Goal: Information Seeking & Learning: Learn about a topic

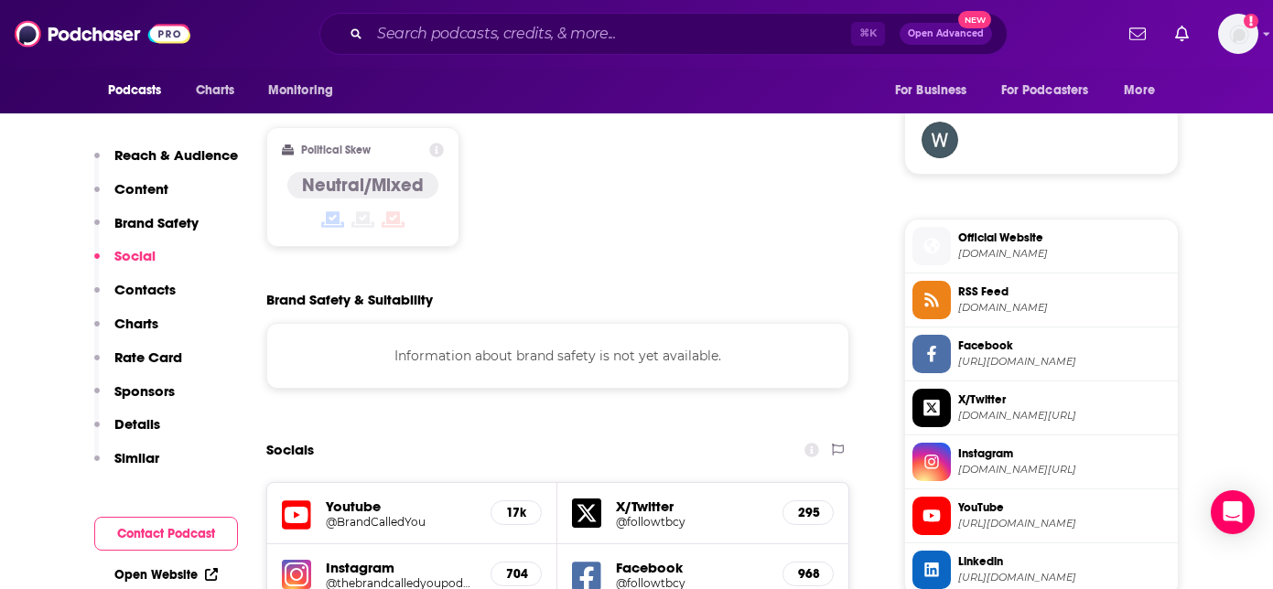
scroll to position [1141, 0]
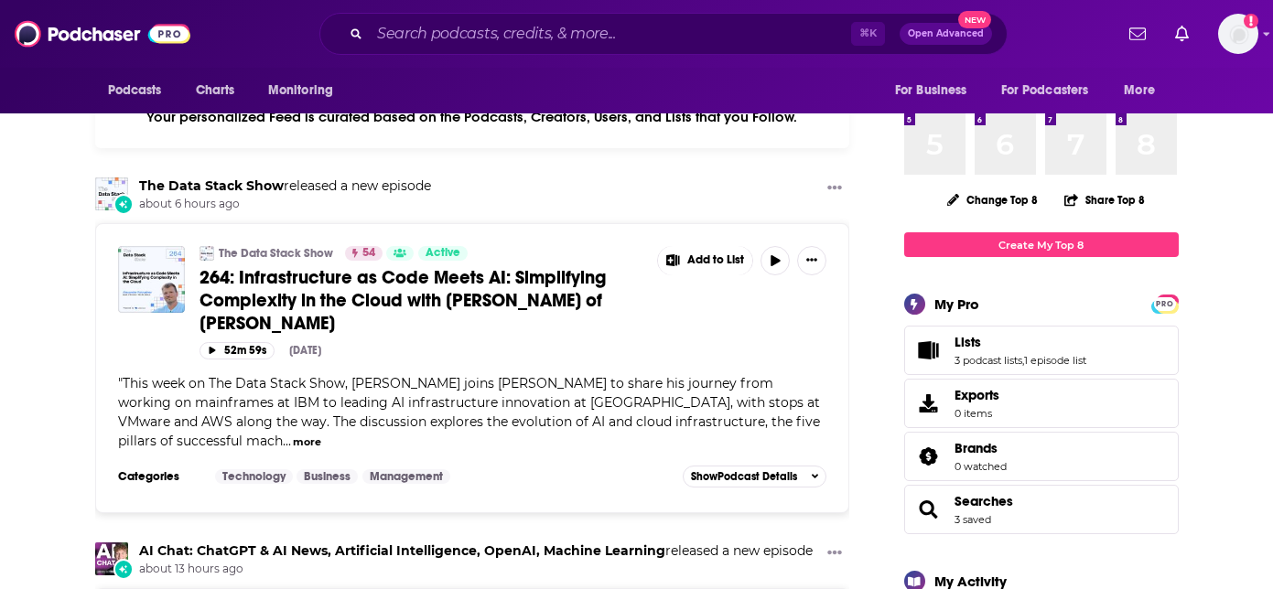
scroll to position [208, 0]
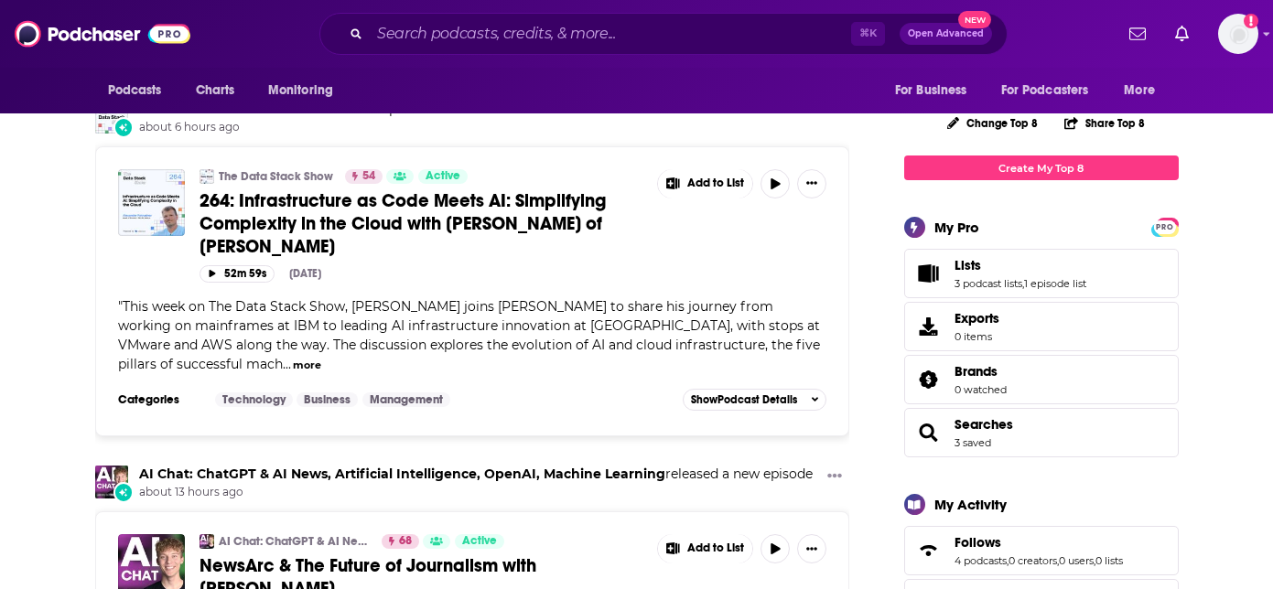
click at [504, 196] on span "264: Infrastructure as Code Meets AI: Simplifying Complexity in the Cloud with …" at bounding box center [402, 223] width 406 height 69
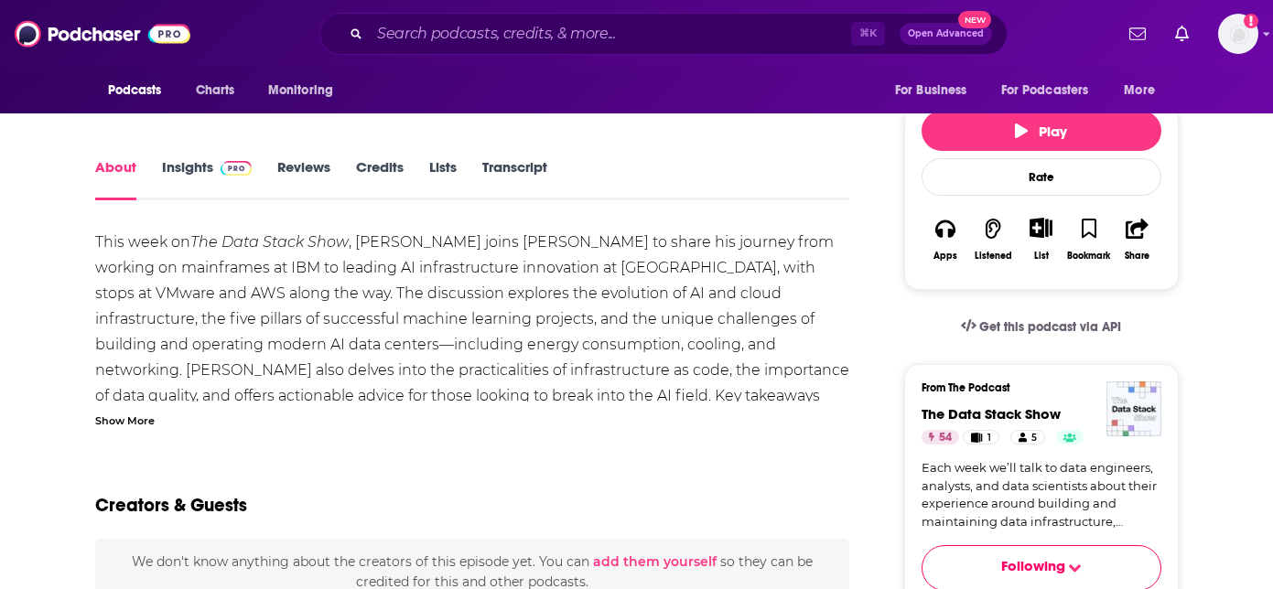
scroll to position [283, 0]
click at [952, 218] on icon "button" at bounding box center [945, 228] width 20 height 20
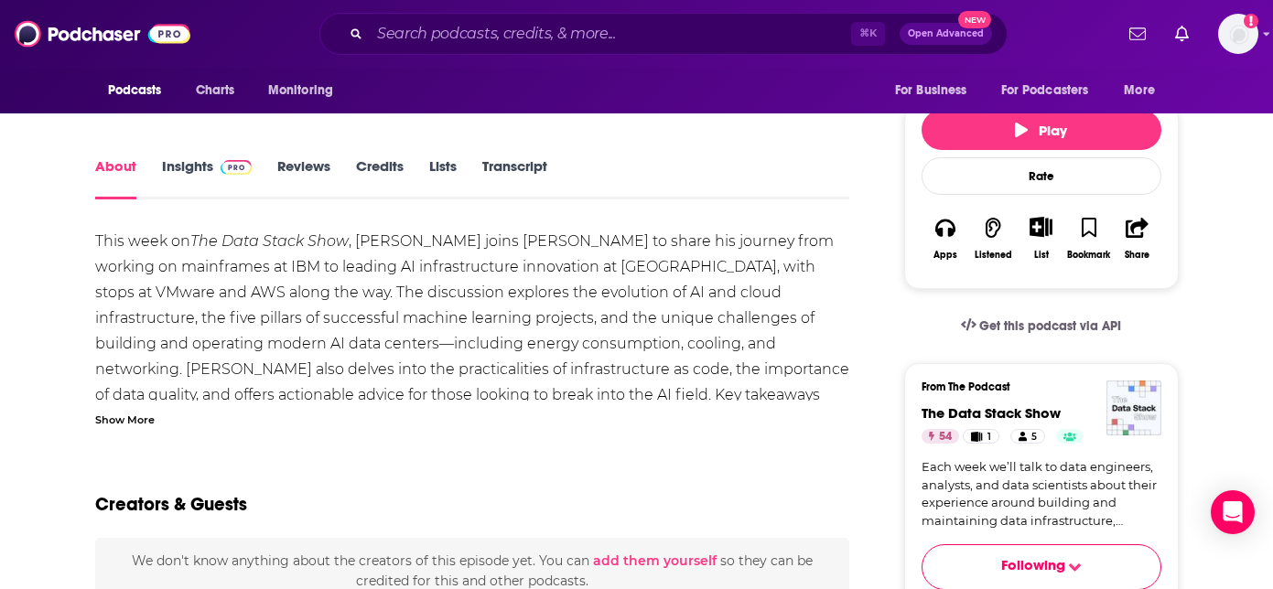
scroll to position [0, 0]
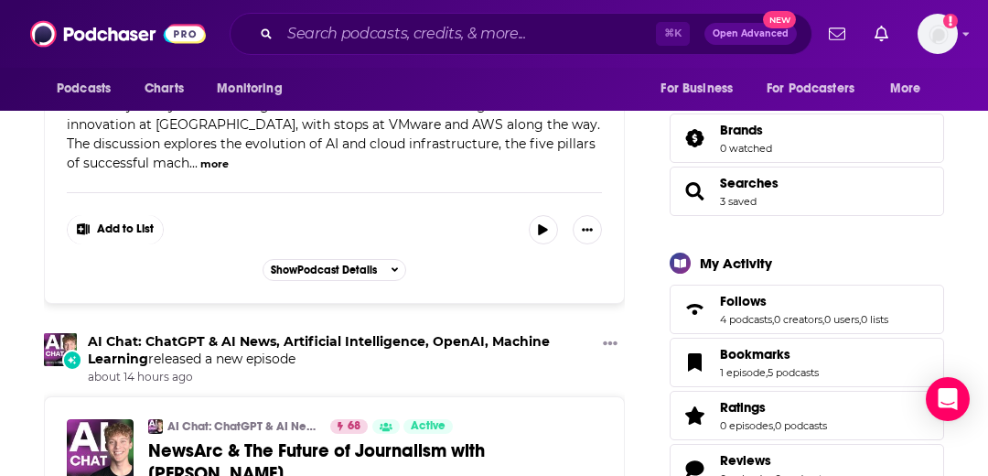
scroll to position [471, 0]
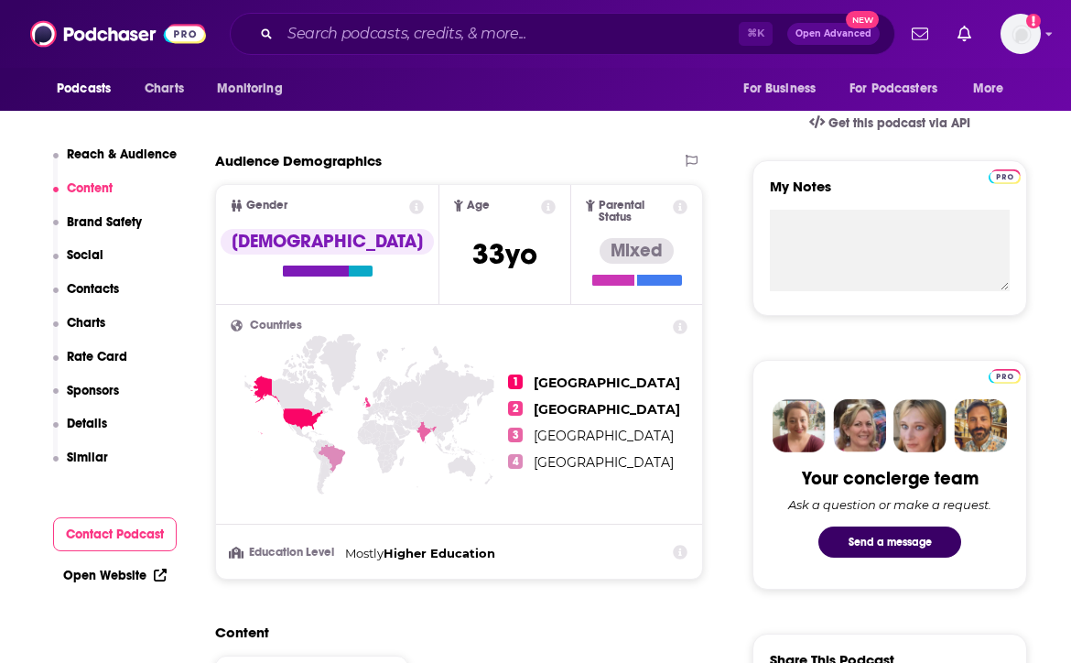
scroll to position [604, 0]
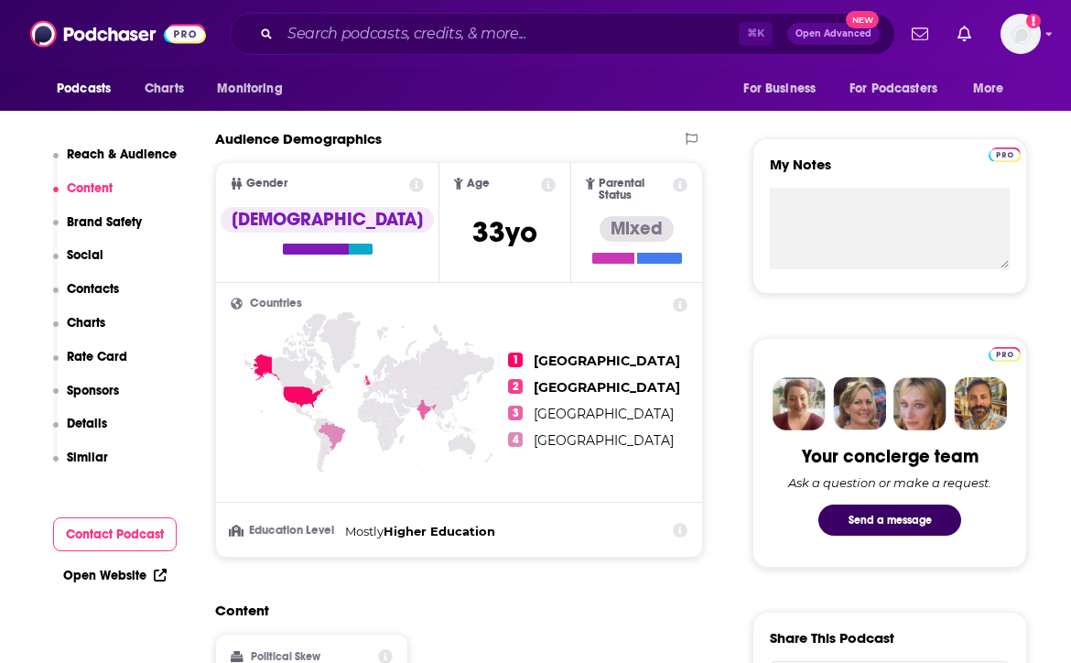
click at [604, 532] on li "Education Level Mostly Higher Education" at bounding box center [459, 531] width 457 height 21
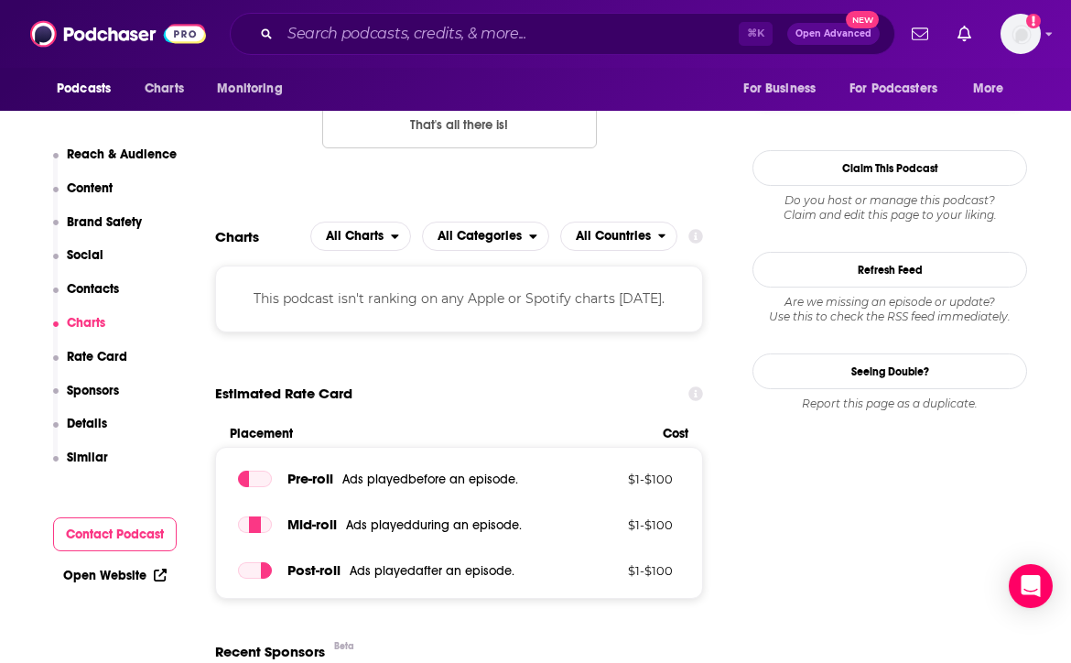
scroll to position [0, 0]
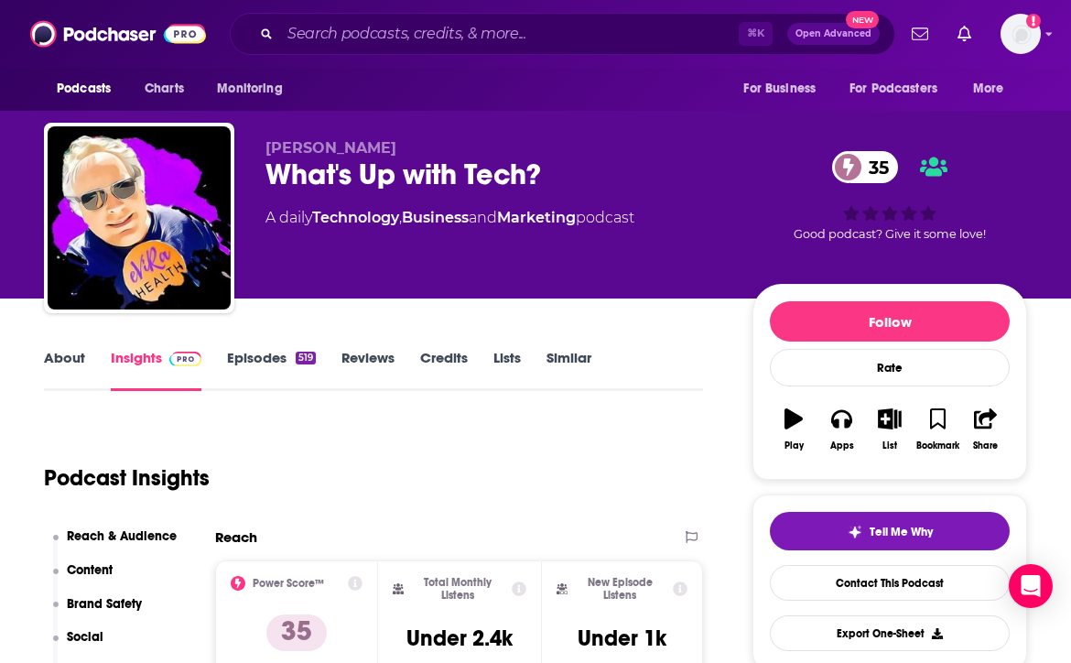
click at [788, 433] on button "Play" at bounding box center [794, 429] width 48 height 66
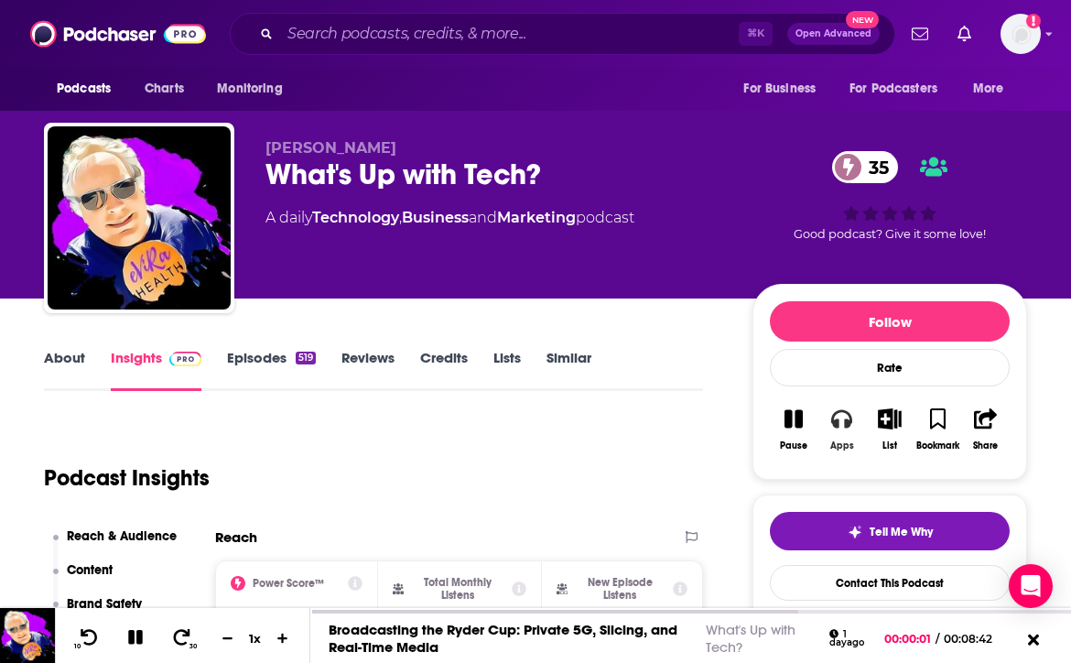
click at [844, 423] on icon "button" at bounding box center [841, 418] width 20 height 20
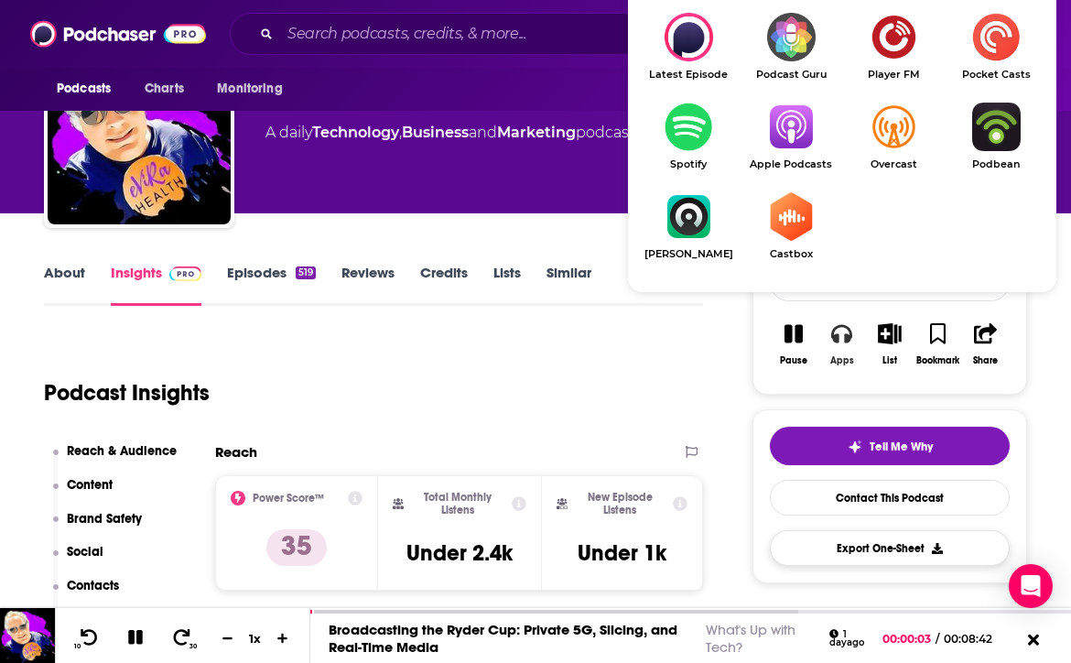
scroll to position [93, 0]
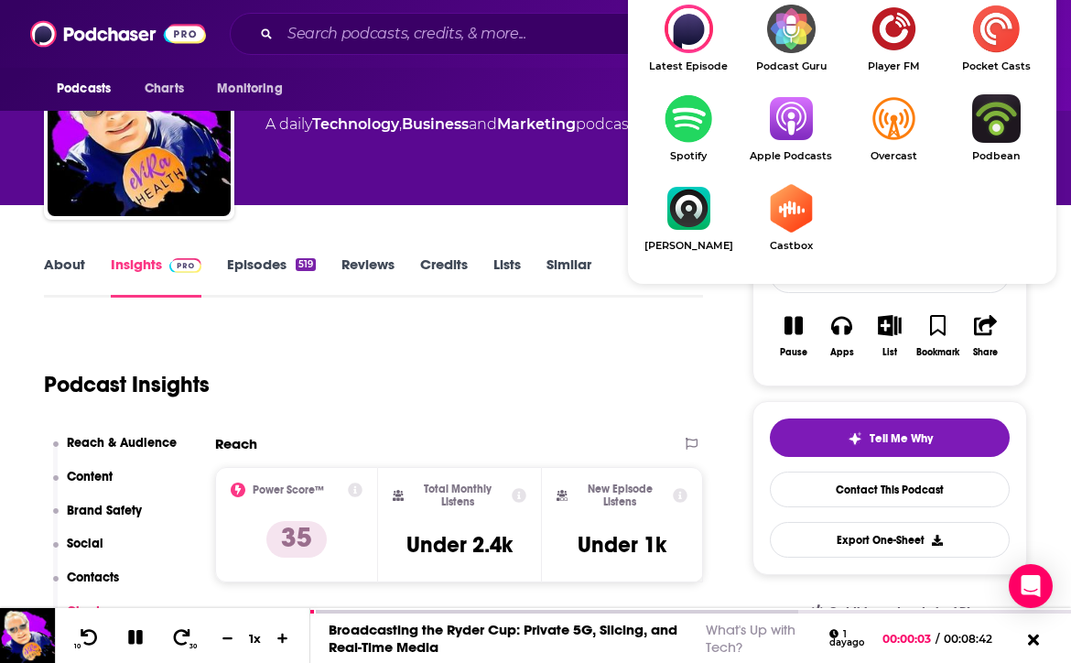
click at [690, 131] on img "Show Listen On dropdown" at bounding box center [688, 118] width 102 height 49
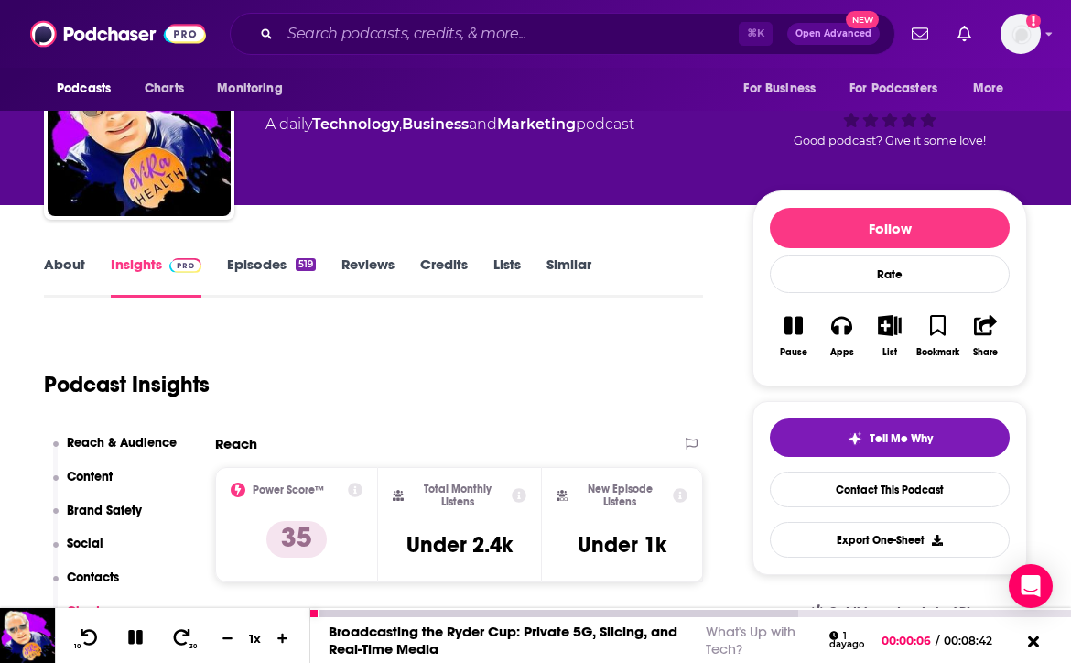
click at [140, 632] on icon at bounding box center [135, 637] width 15 height 15
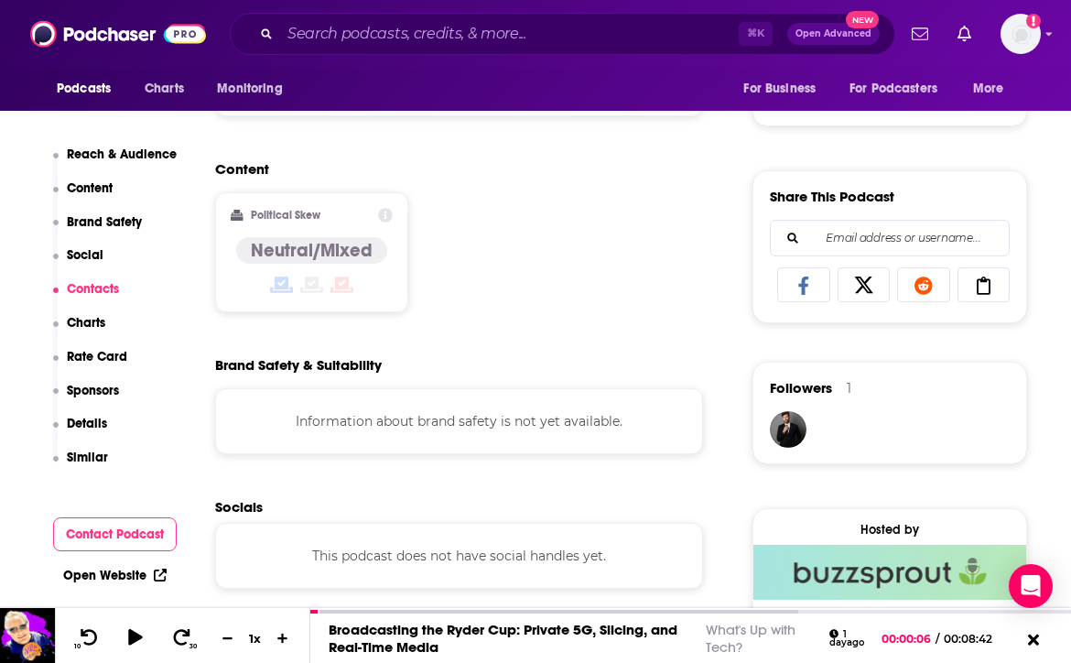
scroll to position [1310, 0]
